Goal: Task Accomplishment & Management: Use online tool/utility

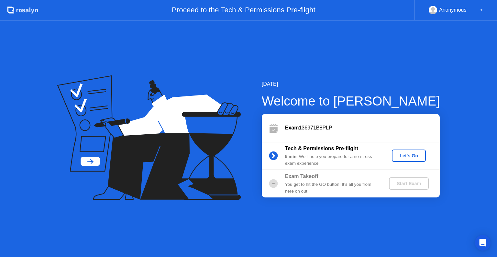
click at [408, 157] on div "Let's Go" at bounding box center [408, 155] width 29 height 5
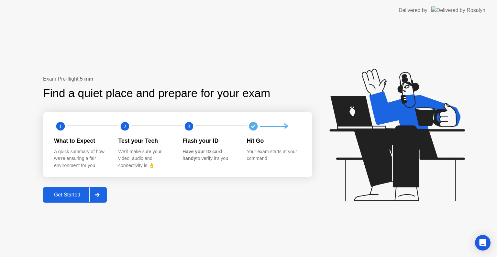
click at [408, 155] on icon at bounding box center [396, 135] width 135 height 132
click at [71, 193] on div "Get Started" at bounding box center [67, 195] width 44 height 6
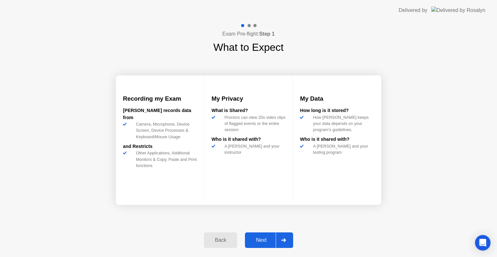
click at [259, 239] on div "Next" at bounding box center [261, 240] width 29 height 6
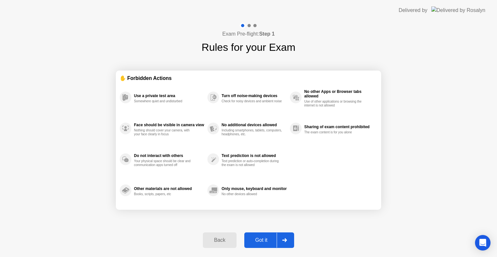
click at [259, 239] on div "Got it" at bounding box center [261, 240] width 30 height 6
select select "**********"
select select "*******"
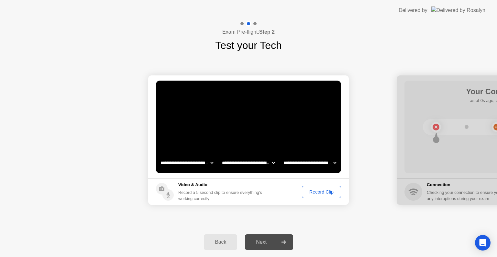
click at [318, 190] on div "Record Clip" at bounding box center [321, 191] width 35 height 5
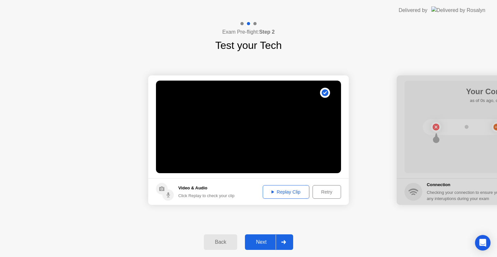
click at [283, 193] on div "Replay Clip" at bounding box center [286, 191] width 42 height 5
click at [261, 242] on div "Next" at bounding box center [261, 242] width 29 height 6
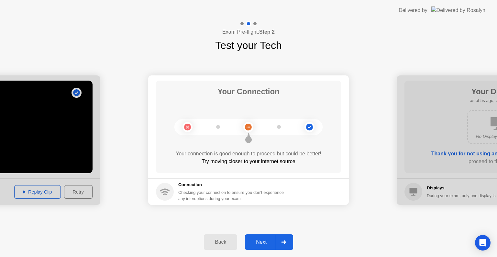
click at [262, 243] on div "Next" at bounding box center [261, 242] width 29 height 6
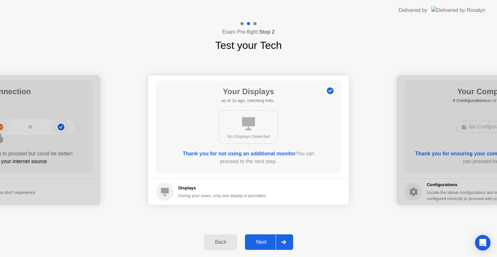
click at [262, 243] on div "Next" at bounding box center [261, 242] width 29 height 6
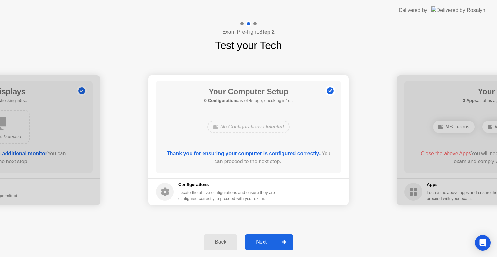
click at [262, 243] on div "Next" at bounding box center [261, 242] width 29 height 6
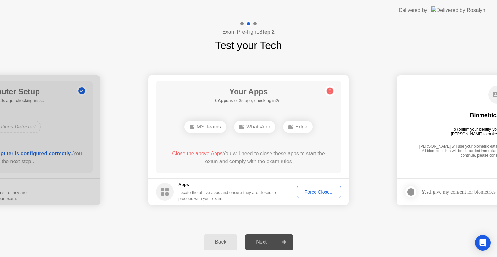
click at [319, 191] on div "Force Close..." at bounding box center [318, 191] width 39 height 5
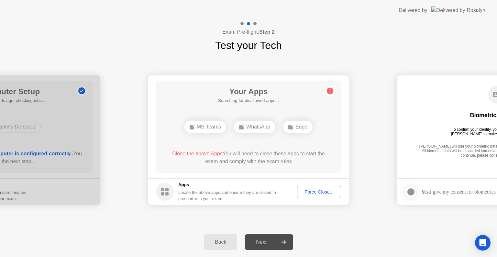
click at [317, 192] on div "Force Close..." at bounding box center [318, 191] width 39 height 5
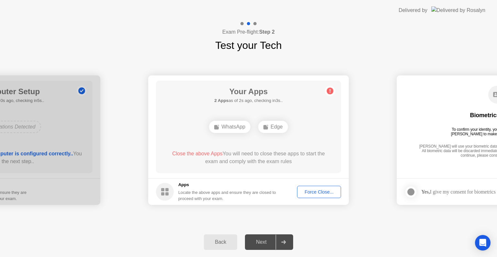
click at [312, 189] on div "Force Close..." at bounding box center [318, 191] width 39 height 5
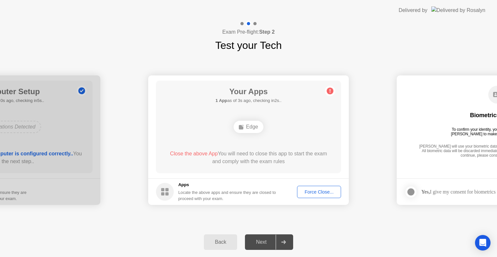
drag, startPoint x: 269, startPoint y: 167, endPoint x: 314, endPoint y: 191, distance: 51.2
click at [314, 191] on app-apps "Your Apps 1 App as of 3s ago, checking in2s.. Edge Close the above App You will…" at bounding box center [248, 139] width 201 height 129
click at [314, 192] on div "Force Close..." at bounding box center [318, 191] width 39 height 5
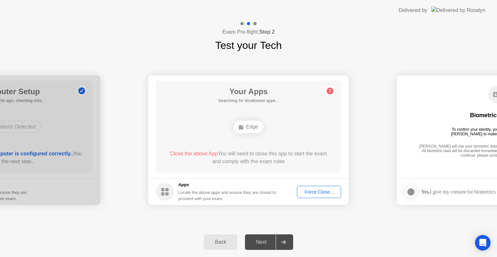
click at [319, 190] on div "Force Close..." at bounding box center [318, 191] width 39 height 5
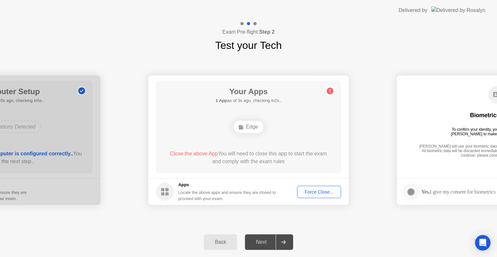
click at [316, 191] on div "Force Close..." at bounding box center [318, 191] width 39 height 5
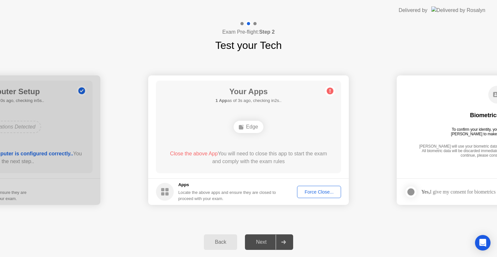
click at [329, 90] on circle at bounding box center [330, 91] width 7 height 7
click at [317, 191] on div "Force Close..." at bounding box center [318, 191] width 39 height 5
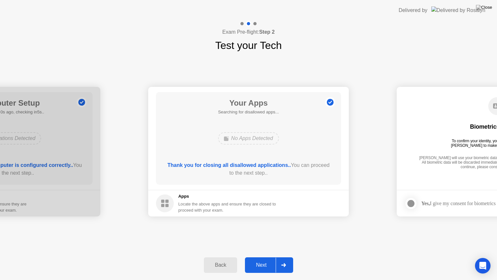
click at [260, 257] on div "Next" at bounding box center [261, 265] width 29 height 6
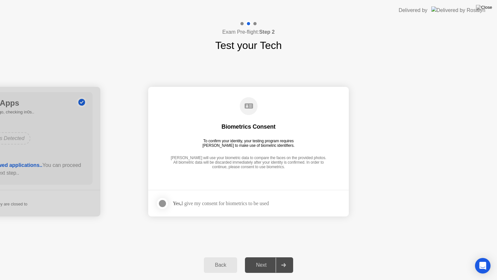
click at [161, 202] on div at bounding box center [163, 203] width 8 height 8
click at [260, 257] on div "Next" at bounding box center [261, 265] width 29 height 6
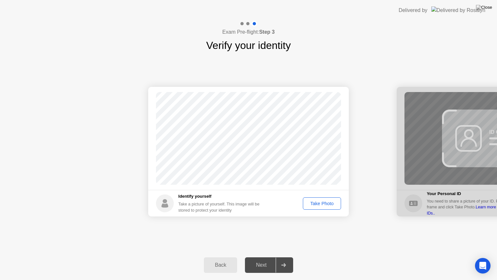
click at [319, 203] on div "Take Photo" at bounding box center [322, 203] width 34 height 5
click at [257, 257] on div "Next" at bounding box center [261, 265] width 29 height 6
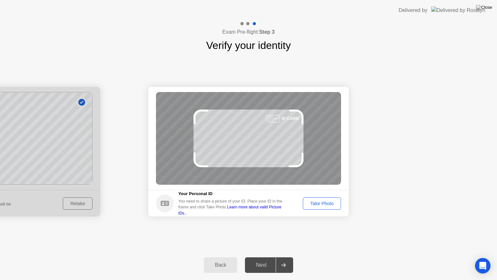
click at [318, 204] on div "Take Photo" at bounding box center [322, 203] width 34 height 5
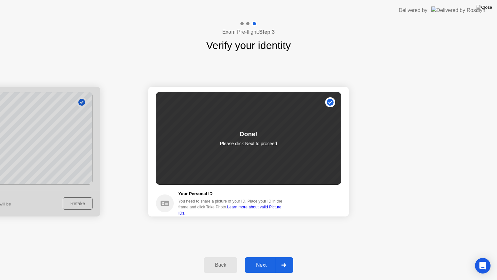
click at [259, 257] on div "Next" at bounding box center [261, 265] width 29 height 6
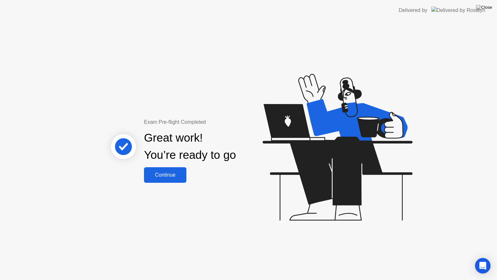
click at [167, 174] on div "Continue" at bounding box center [165, 175] width 38 height 6
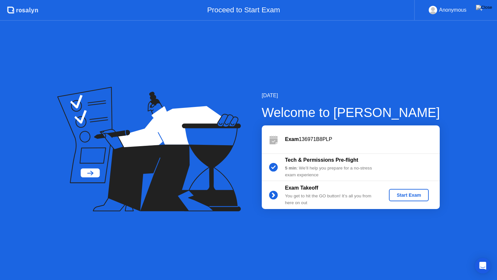
click at [407, 193] on div "Start Exam" at bounding box center [408, 194] width 35 height 5
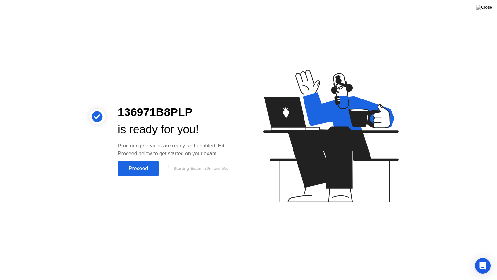
click at [137, 168] on div "Proceed" at bounding box center [138, 168] width 37 height 6
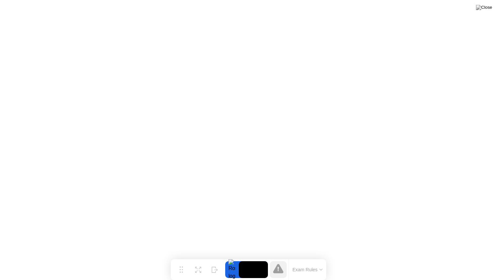
click at [304, 257] on button "Exam Rules" at bounding box center [308, 269] width 34 height 6
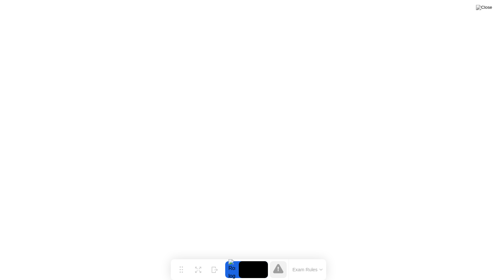
click at [247, 257] on video at bounding box center [253, 269] width 29 height 17
click at [231, 257] on div at bounding box center [232, 269] width 14 height 17
click at [303, 257] on button "Exam Rules" at bounding box center [308, 269] width 34 height 6
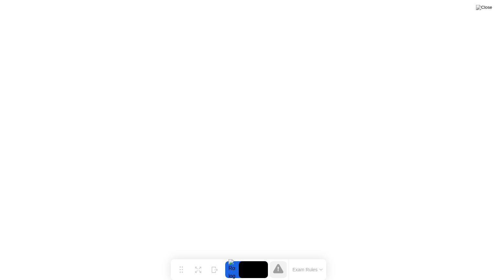
click at [303, 257] on button "Exam Rules" at bounding box center [308, 269] width 34 height 6
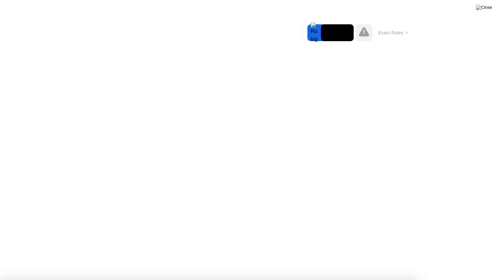
click at [363, 35] on icon at bounding box center [364, 31] width 10 height 9
click at [337, 34] on video at bounding box center [337, 32] width 33 height 17
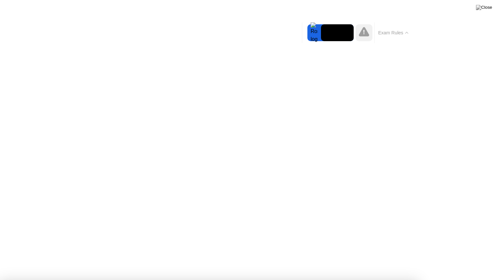
click at [314, 34] on div at bounding box center [314, 32] width 14 height 17
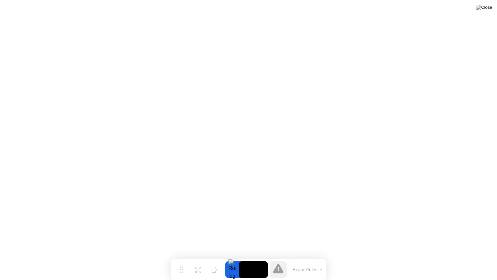
click at [303, 257] on button "Exam Rules" at bounding box center [308, 269] width 34 height 6
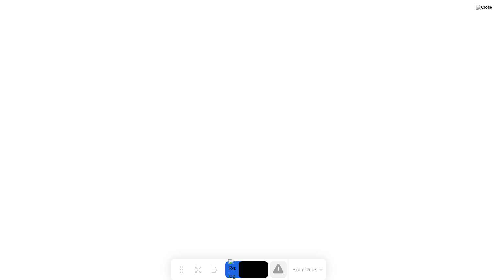
click at [301, 257] on button "Exam Rules" at bounding box center [308, 269] width 34 height 6
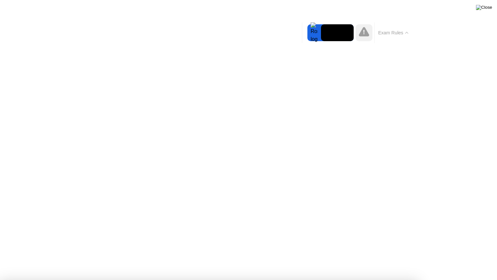
click at [487, 10] on img at bounding box center [484, 7] width 16 height 5
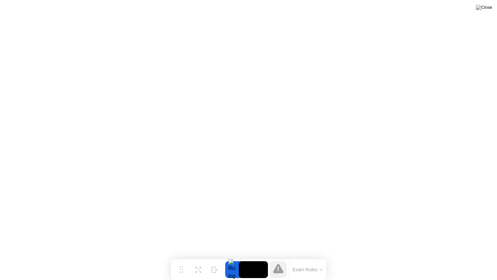
click at [300, 257] on button "Exam Rules" at bounding box center [308, 269] width 34 height 6
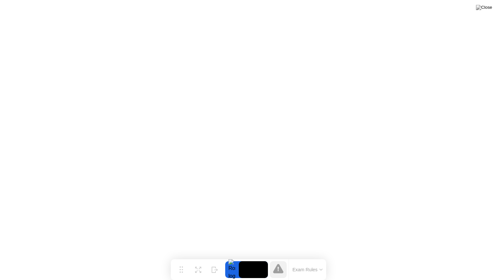
click at [298, 257] on button "Exam Rules" at bounding box center [308, 269] width 34 height 6
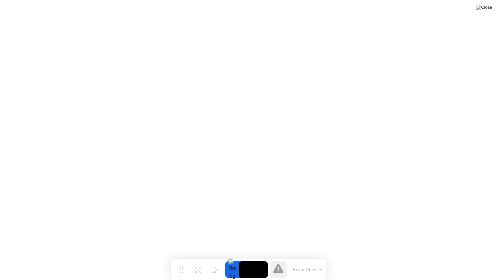
click at [303, 257] on button "Exam Rules" at bounding box center [308, 269] width 34 height 6
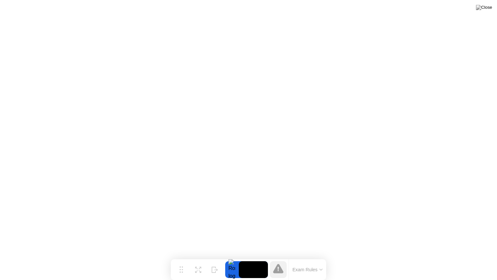
click at [230, 257] on div at bounding box center [232, 269] width 14 height 17
click at [196, 257] on icon at bounding box center [196, 268] width 3 height 3
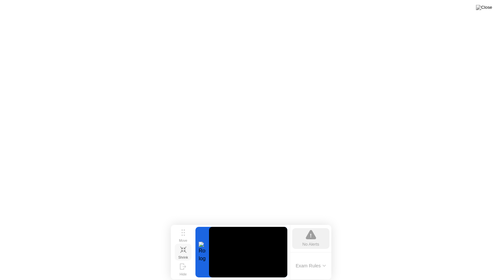
click at [304, 257] on button "Exam Rules" at bounding box center [311, 265] width 34 height 6
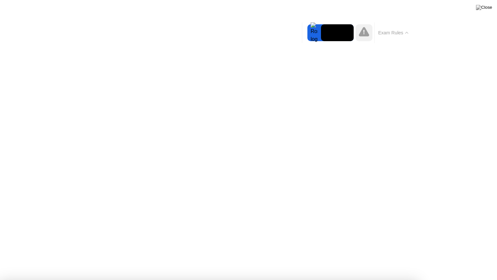
click at [407, 31] on button "Exam Rules" at bounding box center [393, 33] width 34 height 6
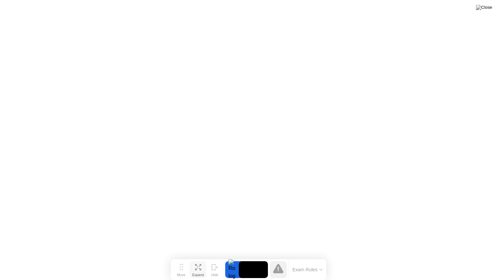
click at [302, 257] on button "Exam Rules" at bounding box center [308, 269] width 34 height 6
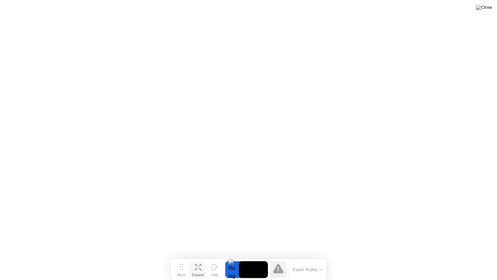
click at [297, 257] on button "Exam Rules" at bounding box center [308, 269] width 34 height 6
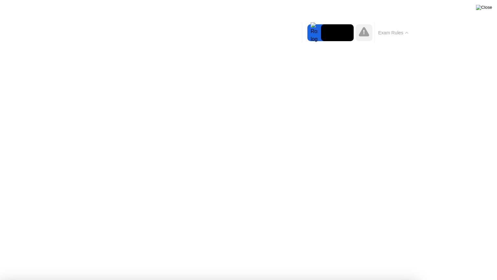
click at [488, 10] on img at bounding box center [484, 7] width 16 height 5
